Goal: Transaction & Acquisition: Purchase product/service

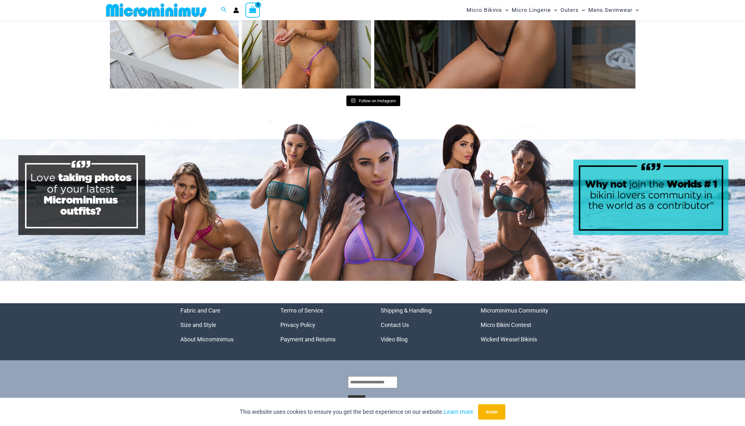
scroll to position [3078, 0]
click at [505, 336] on link "Wicked Weasel Bikinis" at bounding box center [509, 339] width 56 height 7
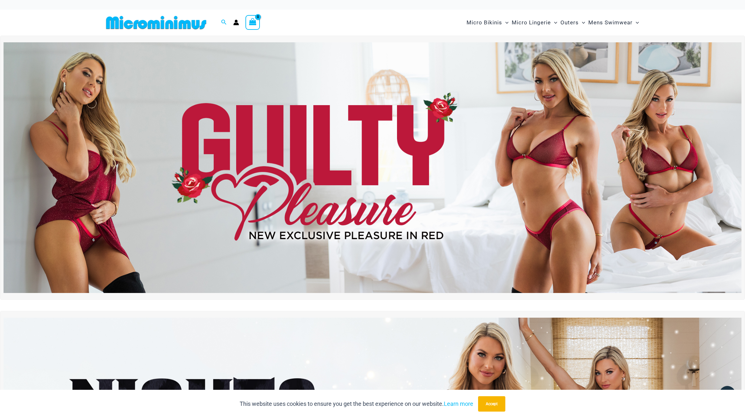
scroll to position [0, 0]
click at [267, 191] on img at bounding box center [373, 167] width 738 height 251
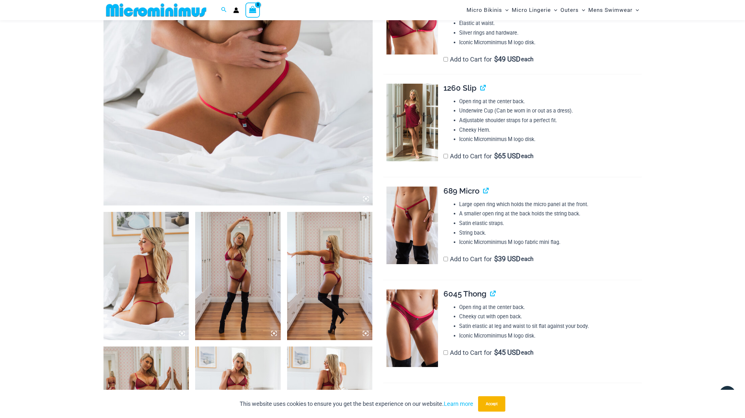
scroll to position [256, 0]
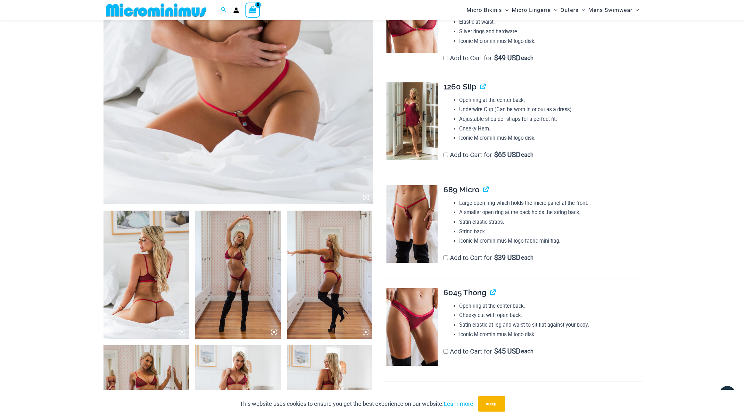
click at [417, 132] on img at bounding box center [413, 121] width 52 height 78
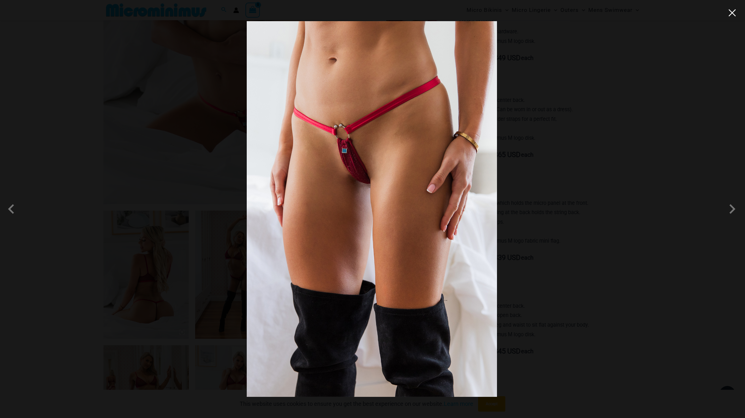
click at [732, 15] on button "Close" at bounding box center [733, 13] width 10 height 10
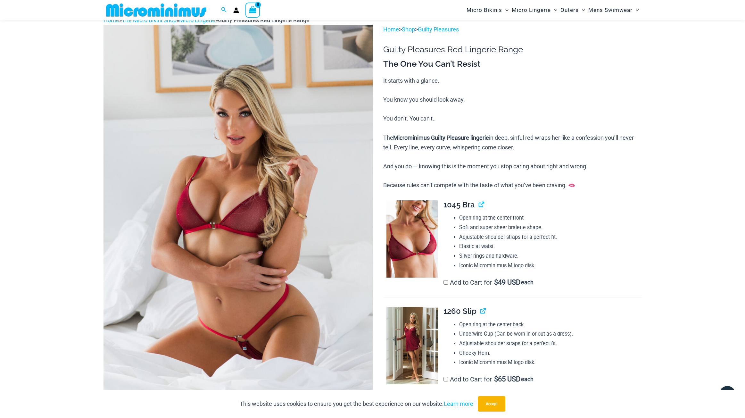
scroll to position [31, 0]
